Goal: Information Seeking & Learning: Compare options

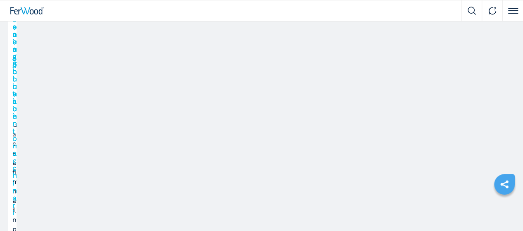
scroll to position [910, 0]
click at [0, 0] on div "[PERSON_NAME] Posizione : 3 IMA COMBIMA SYSTEM/I/R75/1170/F/R3 007840" at bounding box center [0, 0] width 0 height 0
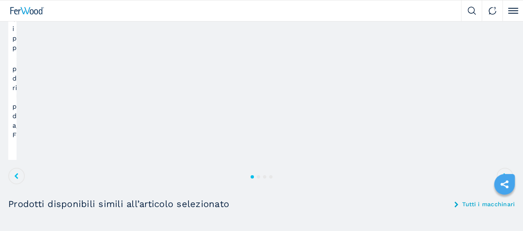
scroll to position [1152, 0]
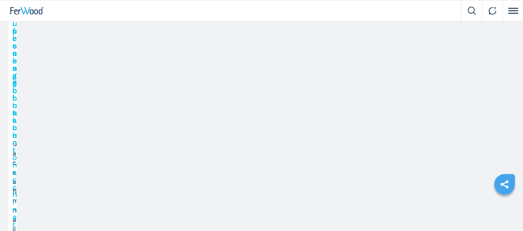
scroll to position [1092, 0]
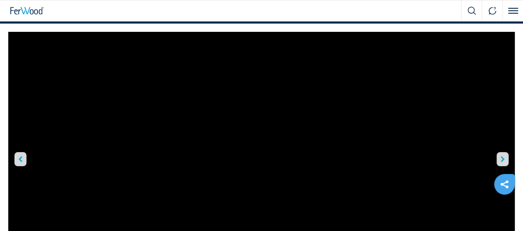
scroll to position [83, 0]
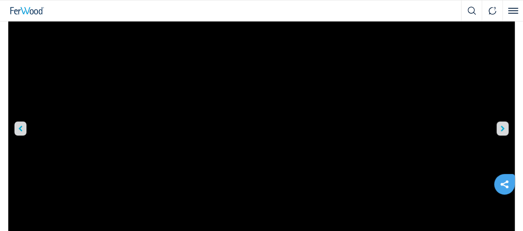
click at [501, 132] on icon "right-button" at bounding box center [503, 129] width 4 height 6
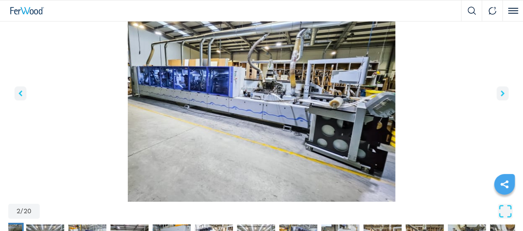
click at [501, 96] on icon "right-button" at bounding box center [503, 94] width 4 height 6
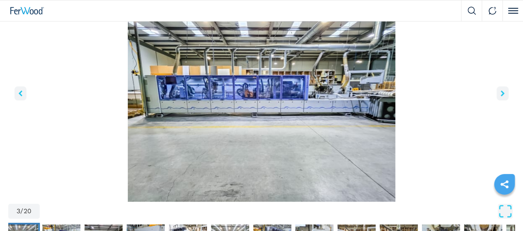
click at [501, 96] on icon "right-button" at bounding box center [503, 94] width 4 height 6
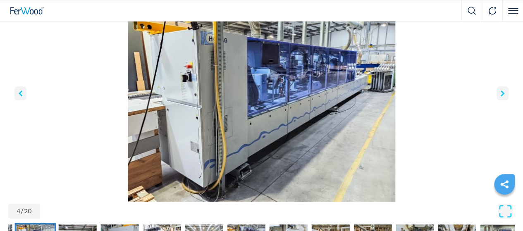
click at [501, 96] on icon "right-button" at bounding box center [503, 94] width 4 height 6
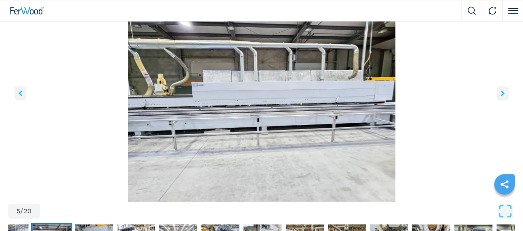
click at [501, 96] on icon "right-button" at bounding box center [503, 94] width 4 height 6
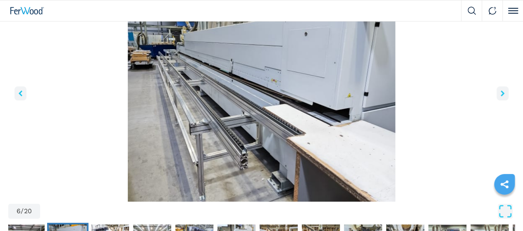
click at [501, 96] on icon "right-button" at bounding box center [503, 94] width 4 height 6
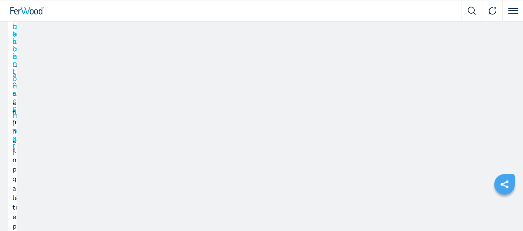
scroll to position [1092, 0]
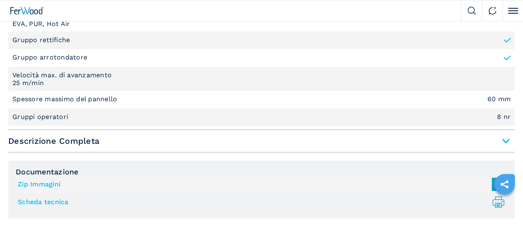
scroll to position [703, 0]
